Goal: Find specific page/section: Find specific page/section

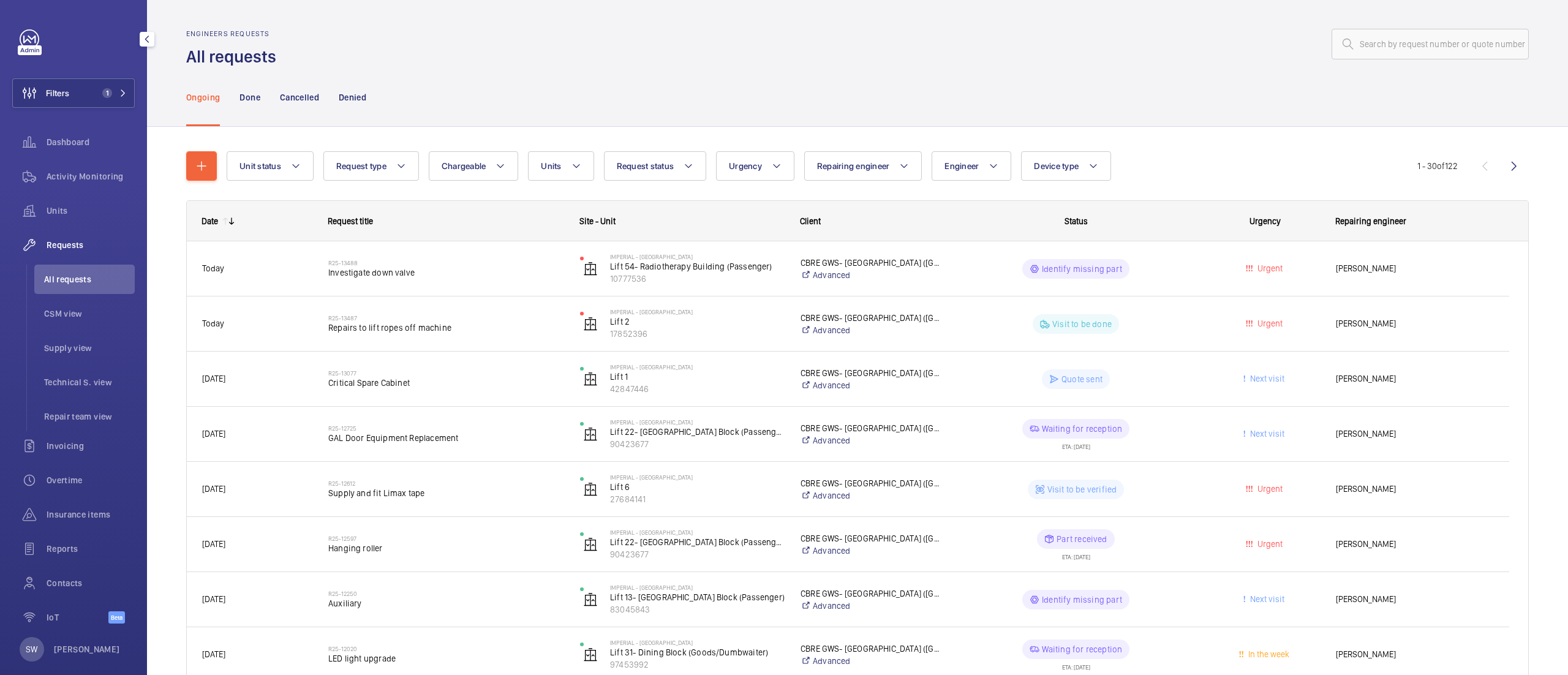
click at [101, 278] on span "All requests" at bounding box center [89, 279] width 91 height 12
click at [63, 580] on span "Contacts" at bounding box center [91, 583] width 88 height 12
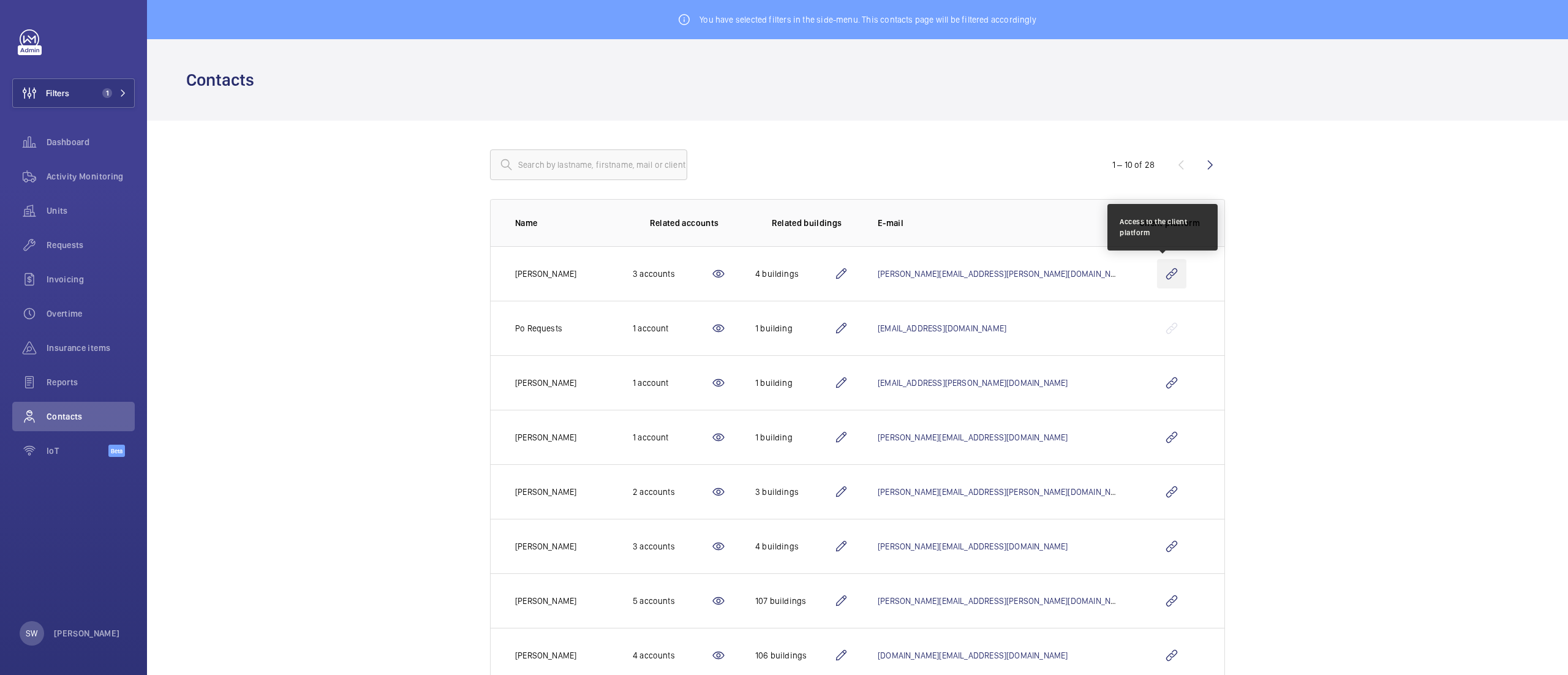
click at [1168, 279] on wm-front-icon-button at bounding box center [1172, 274] width 29 height 29
